Goal: Check status: Check status

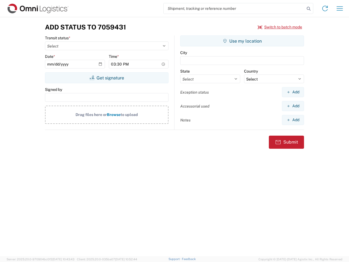
click at [234, 8] on input "search" at bounding box center [234, 8] width 141 height 10
click at [309, 9] on icon at bounding box center [309, 9] width 8 height 8
click at [325, 8] on icon at bounding box center [325, 8] width 9 height 9
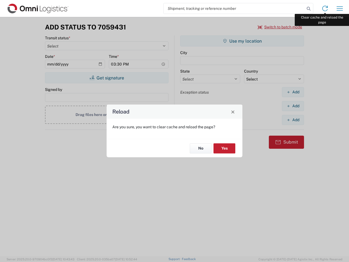
click at [340, 8] on div "Reload Are you sure, you want to clear cache and reload the page? No Yes" at bounding box center [174, 131] width 349 height 262
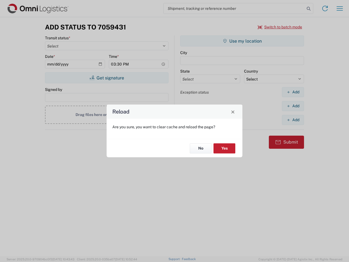
click at [280, 27] on div "Reload Are you sure, you want to clear cache and reload the page? No Yes" at bounding box center [174, 131] width 349 height 262
click at [107, 78] on div "Reload Are you sure, you want to clear cache and reload the page? No Yes" at bounding box center [174, 131] width 349 height 262
click at [242, 41] on div "Reload Are you sure, you want to clear cache and reload the page? No Yes" at bounding box center [174, 131] width 349 height 262
click at [293, 92] on div "Reload Are you sure, you want to clear cache and reload the page? No Yes" at bounding box center [174, 131] width 349 height 262
click at [293, 106] on div "Reload Are you sure, you want to clear cache and reload the page? No Yes" at bounding box center [174, 131] width 349 height 262
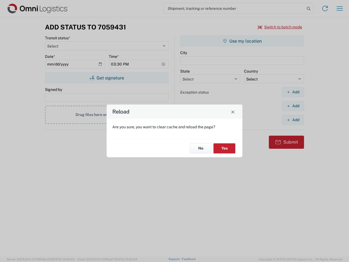
click at [293, 120] on div "Reload Are you sure, you want to clear cache and reload the page? No Yes" at bounding box center [174, 131] width 349 height 262
